Goal: Task Accomplishment & Management: Manage account settings

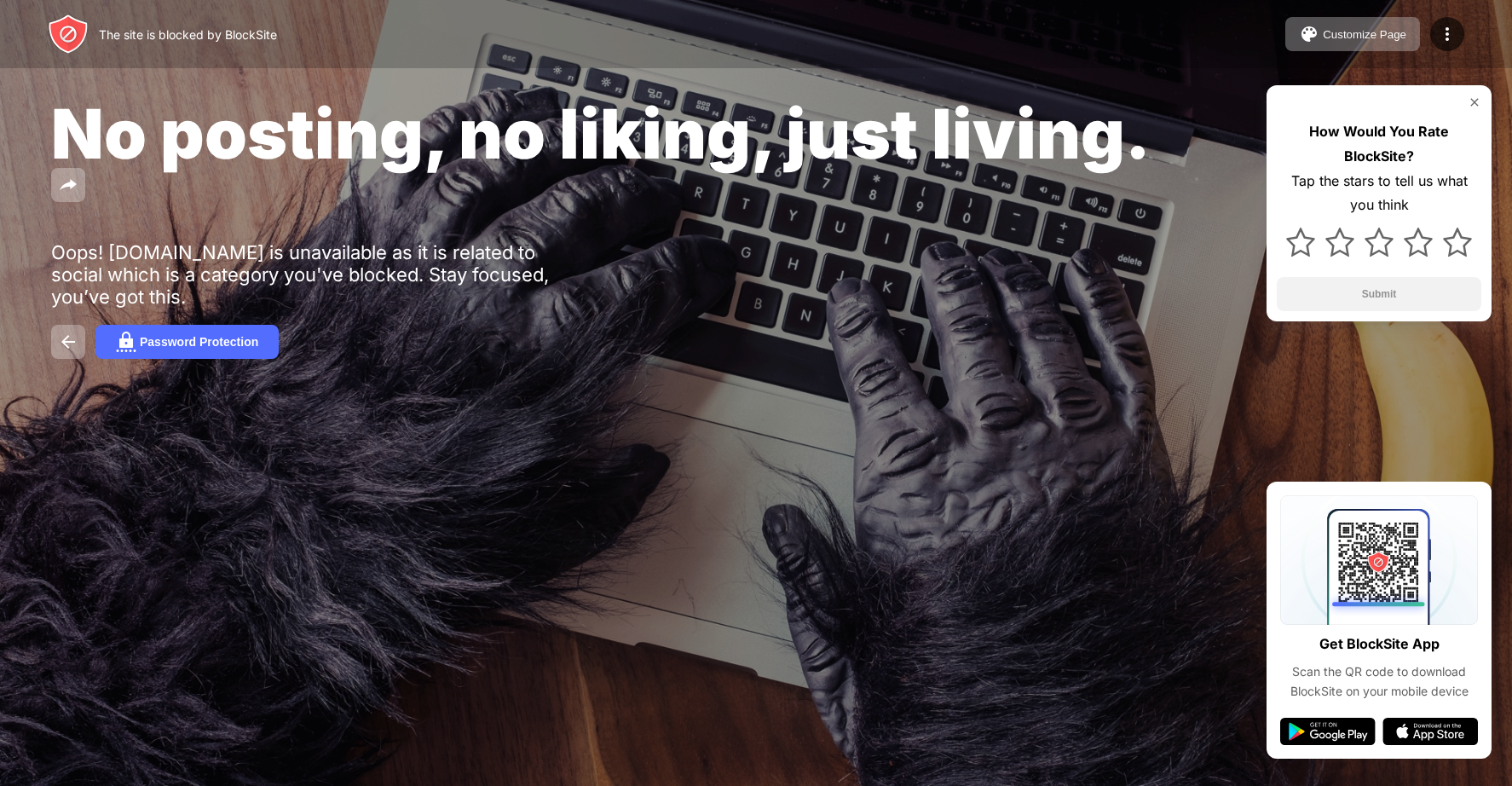
click at [1208, 138] on div "No posting, no liking, just living. Oops! api.whatsapp.com is unavailable as it…" at bounding box center [756, 226] width 1512 height 451
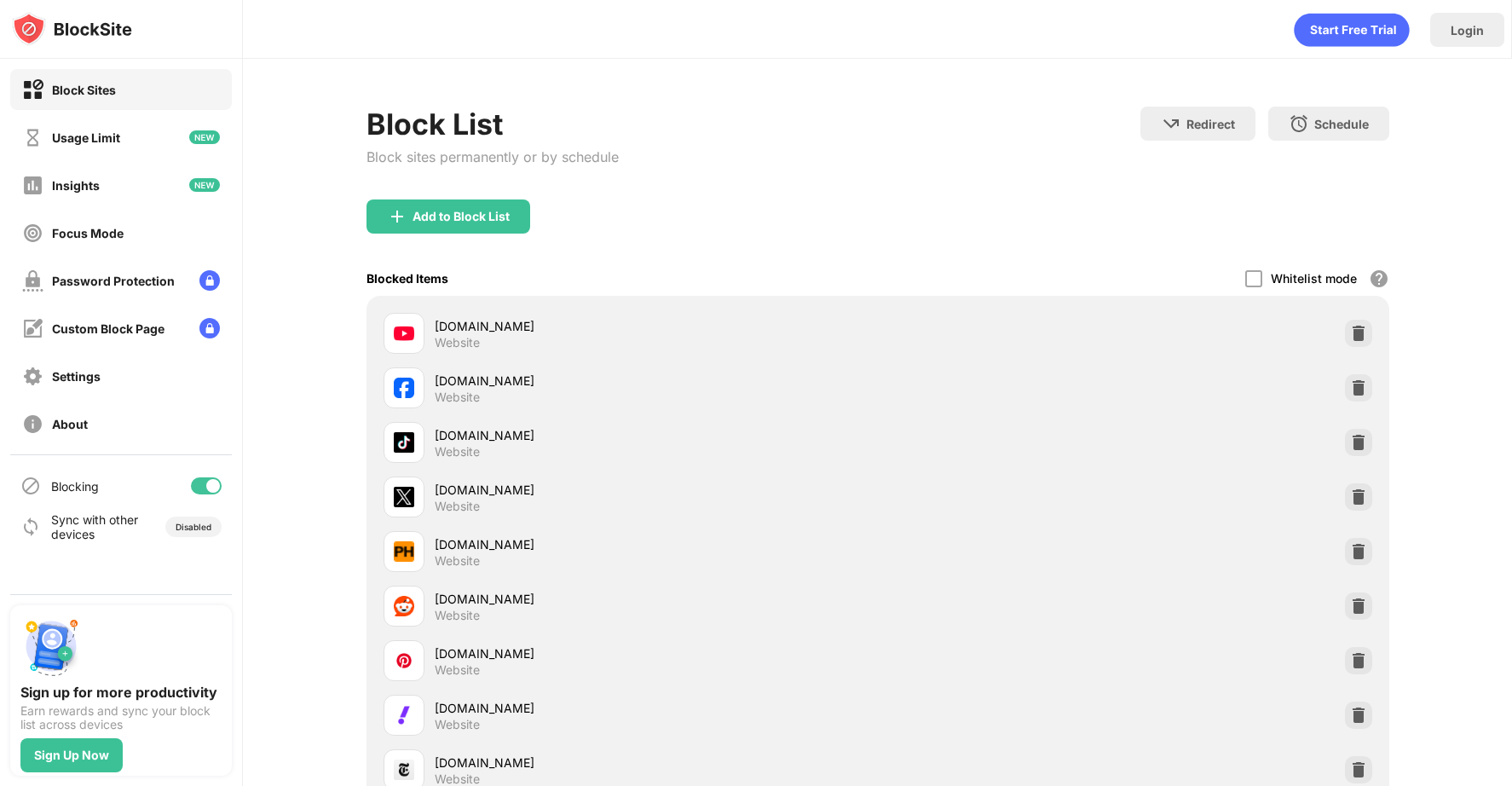
click at [213, 485] on div at bounding box center [213, 486] width 14 height 14
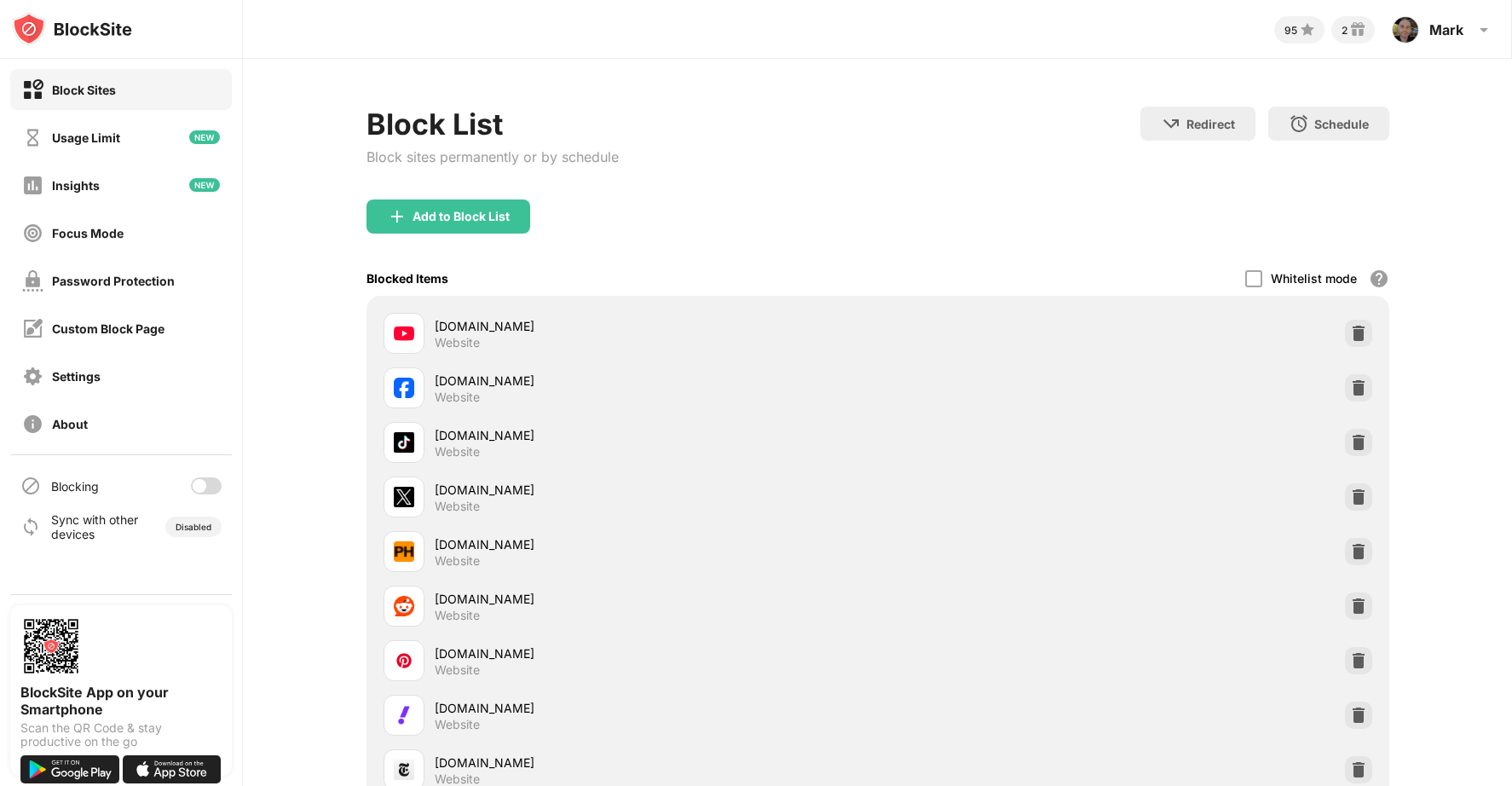
click at [208, 480] on div at bounding box center [206, 486] width 30 height 17
click at [198, 523] on div "Disabled" at bounding box center [193, 527] width 36 height 10
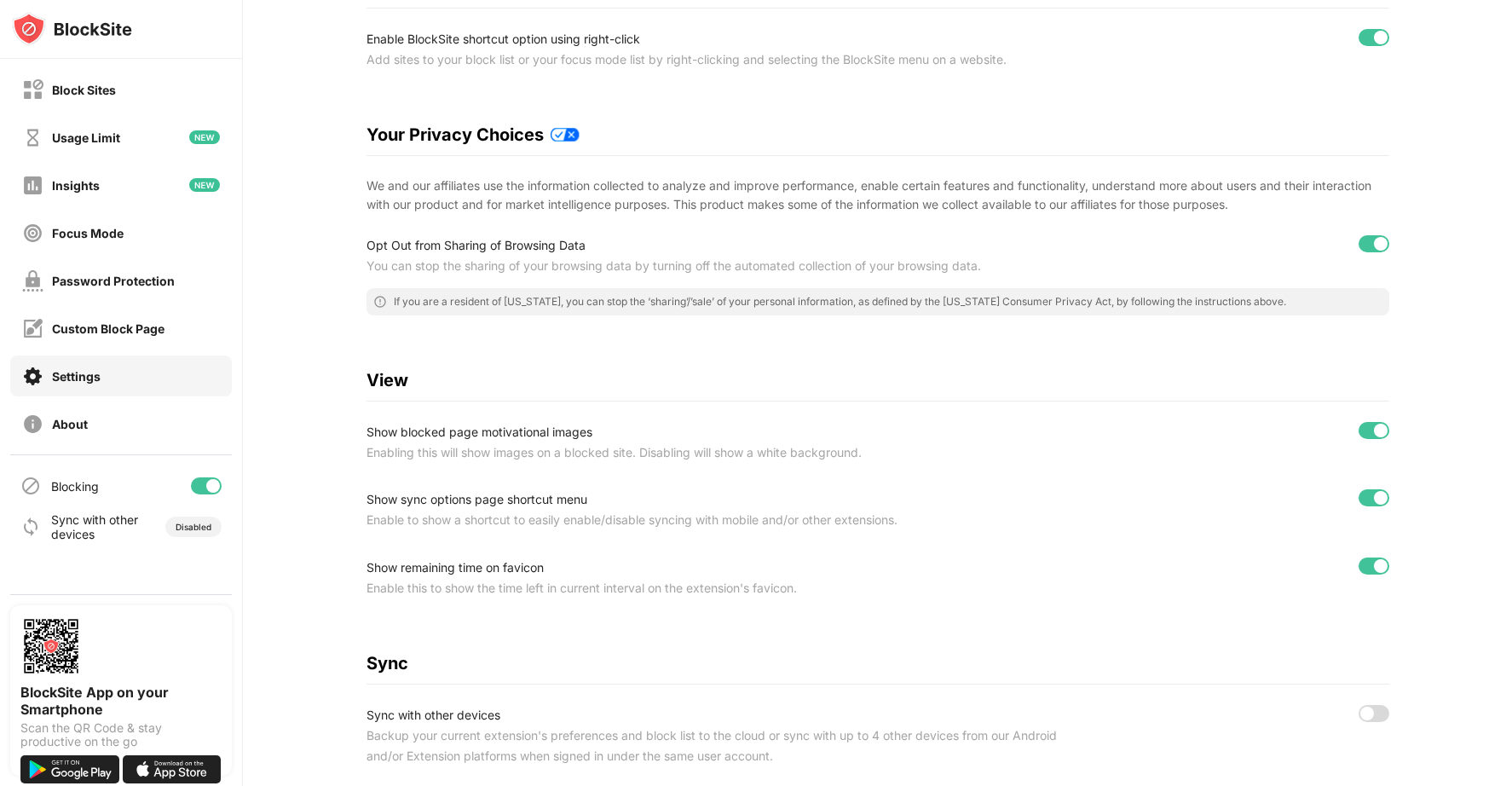
scroll to position [501, 0]
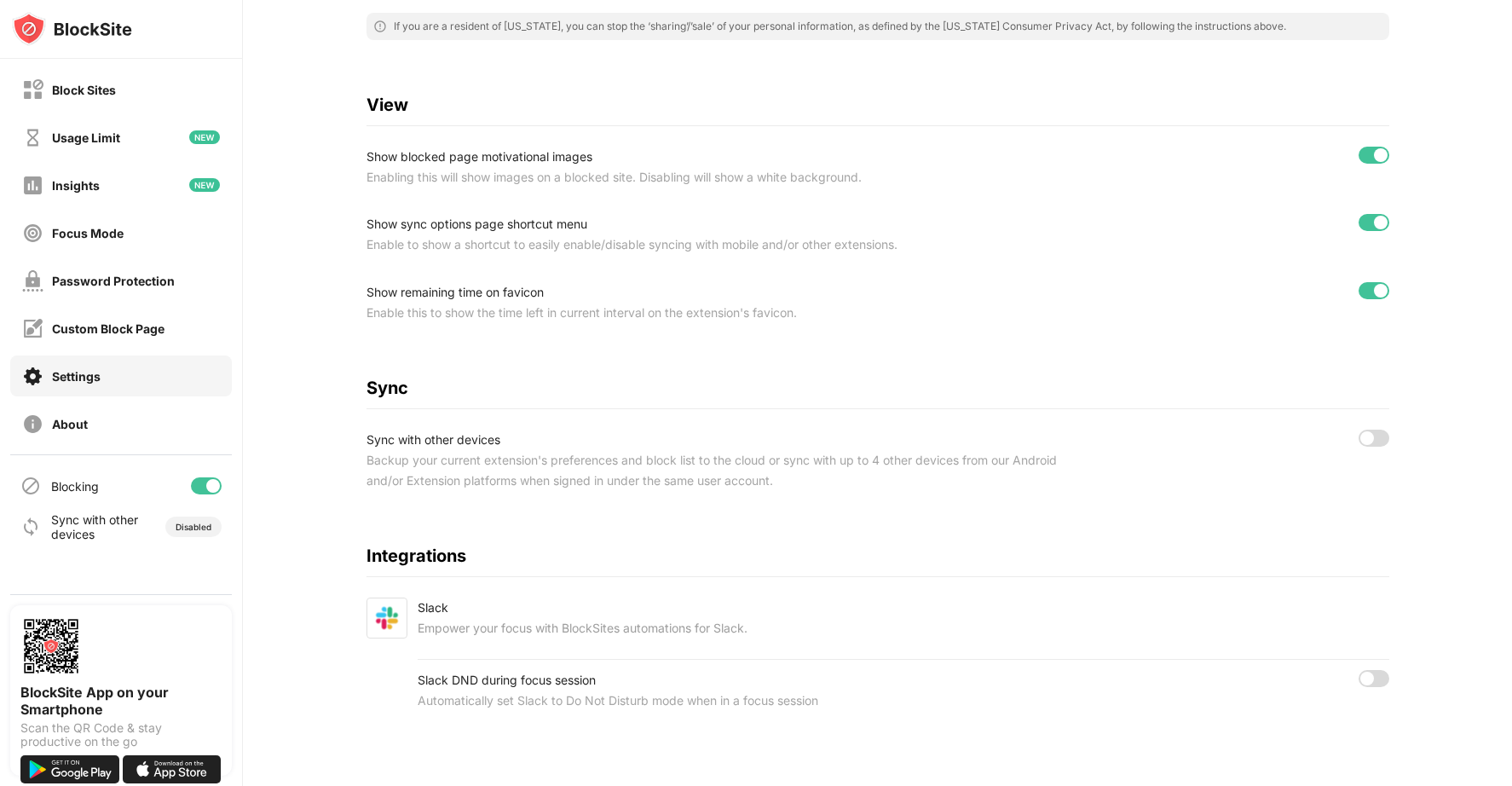
click at [1374, 429] on div at bounding box center [1373, 438] width 30 height 17
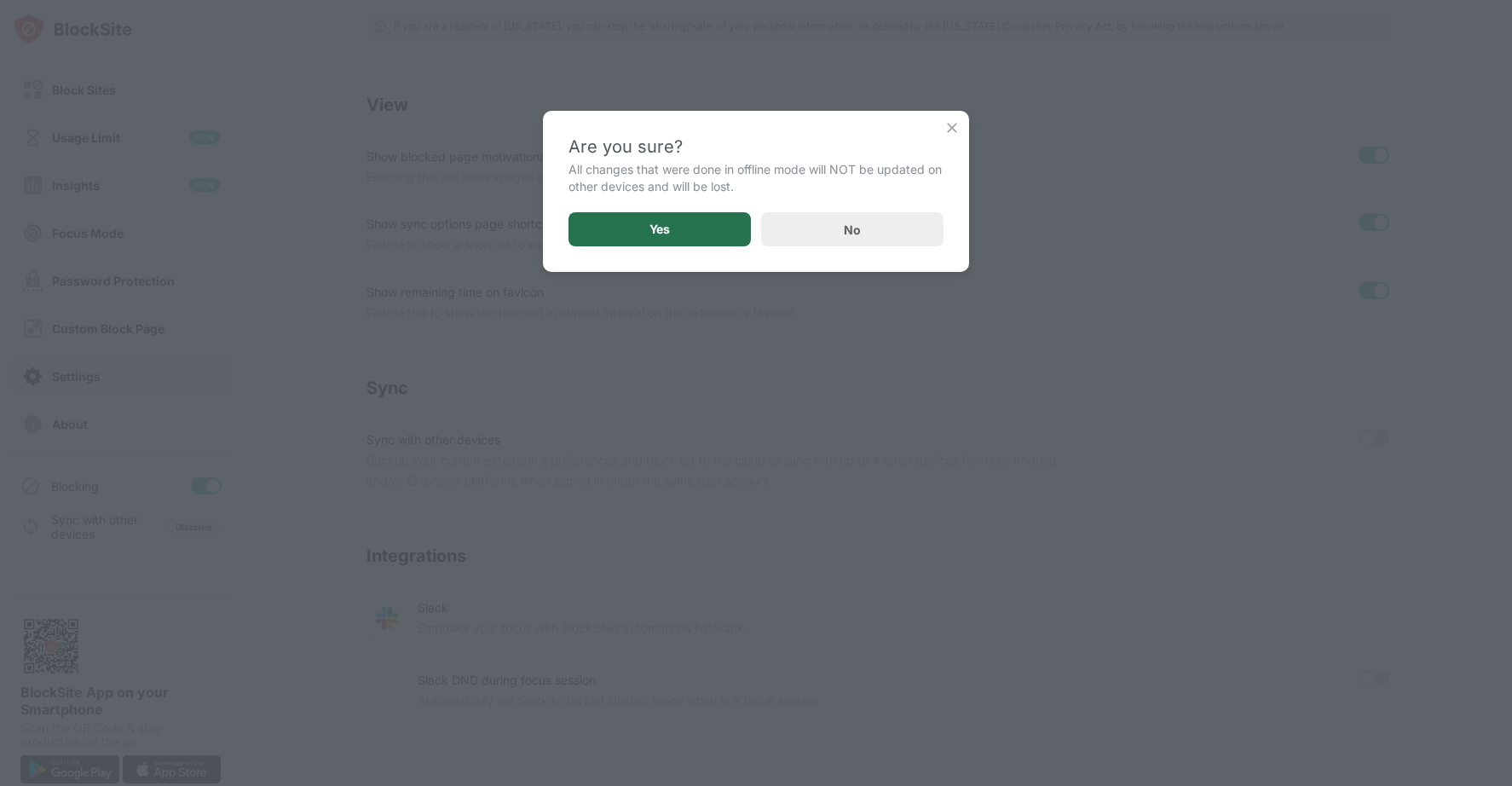
click at [671, 233] on div "Yes" at bounding box center [659, 229] width 182 height 34
